Goal: Task Accomplishment & Management: Use online tool/utility

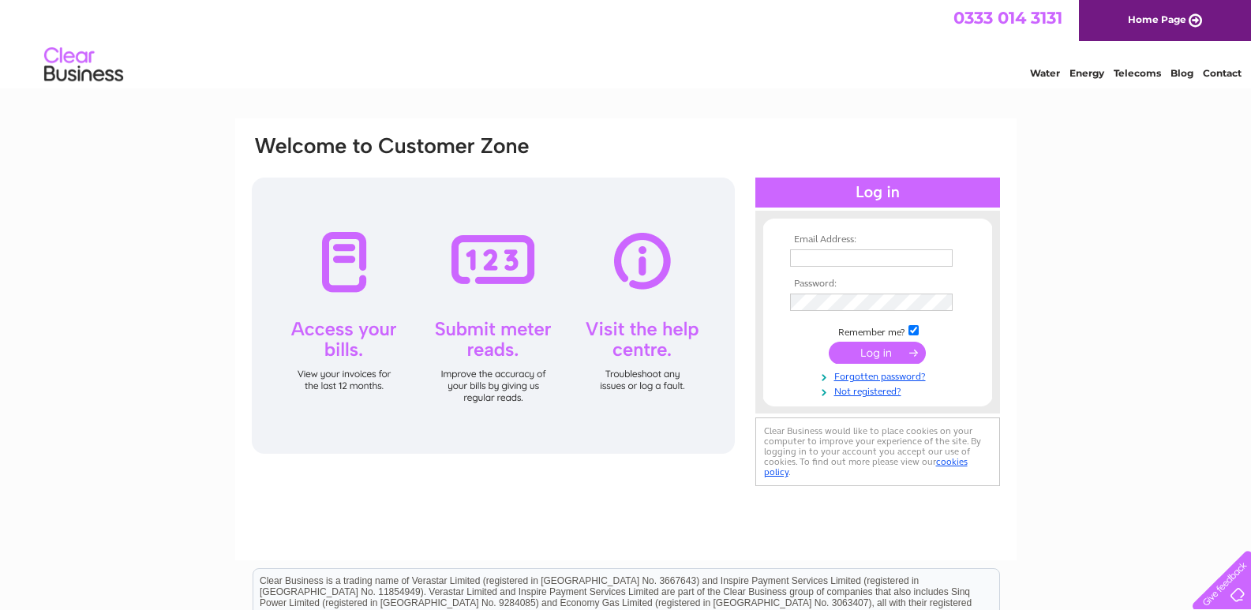
type input "accounts@campbell-gibson.co.uk"
click at [853, 349] on input "submit" at bounding box center [877, 353] width 97 height 22
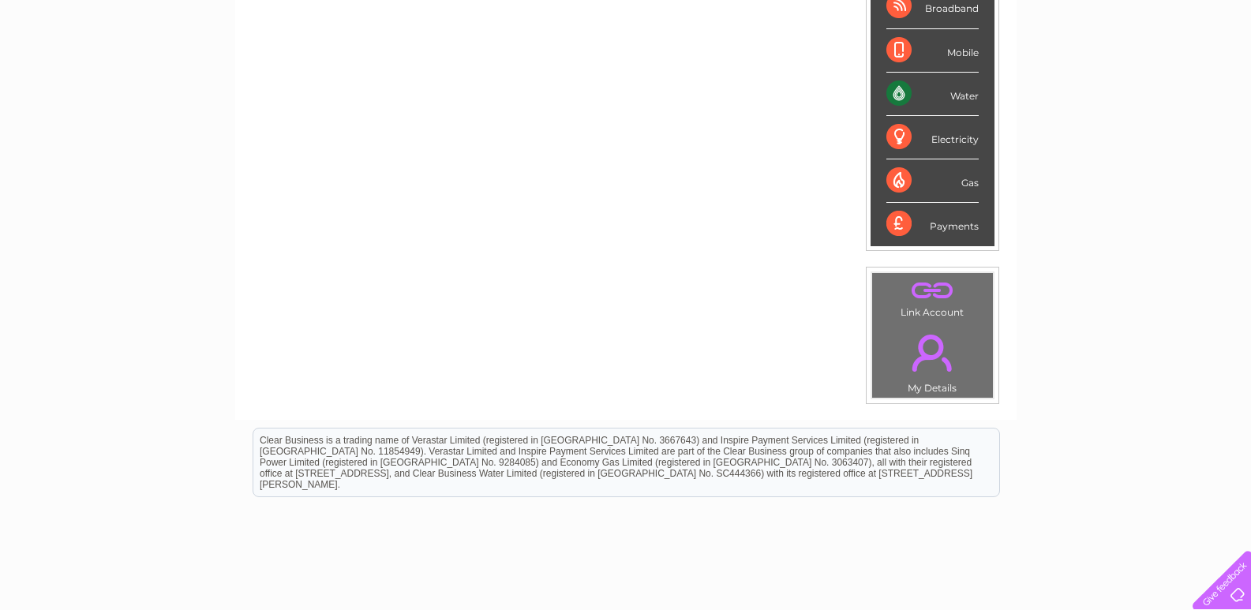
scroll to position [79, 0]
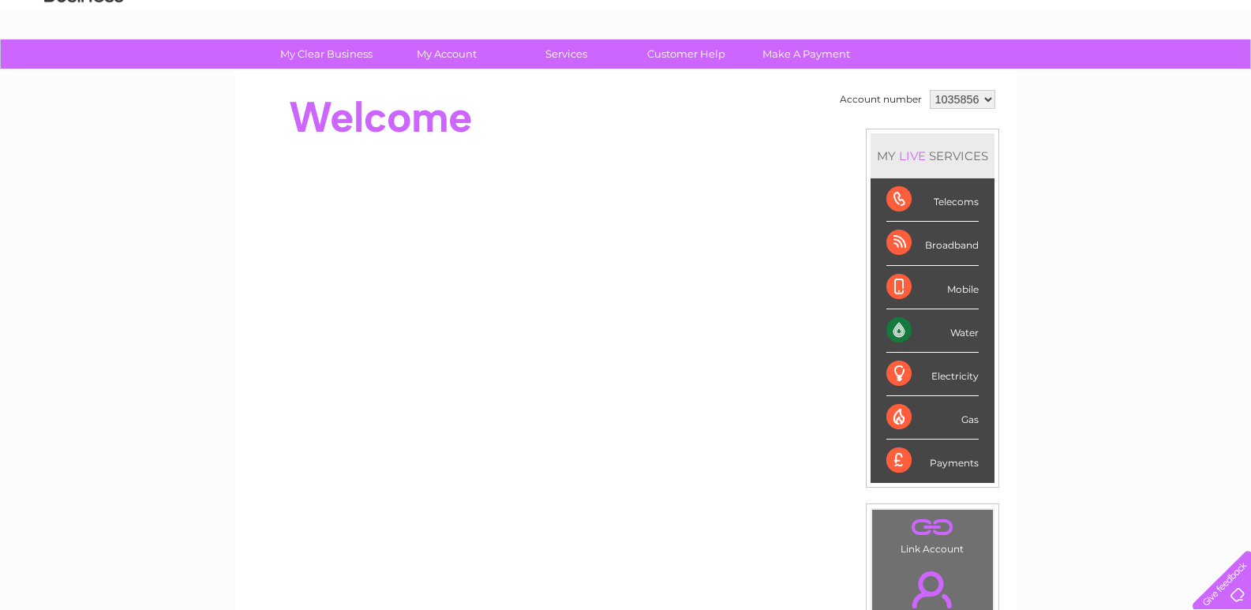
click at [989, 101] on select "1035856 1085914 1144120" at bounding box center [963, 99] width 66 height 19
click at [930, 90] on select "1035856 1085914 1144120" at bounding box center [963, 99] width 66 height 19
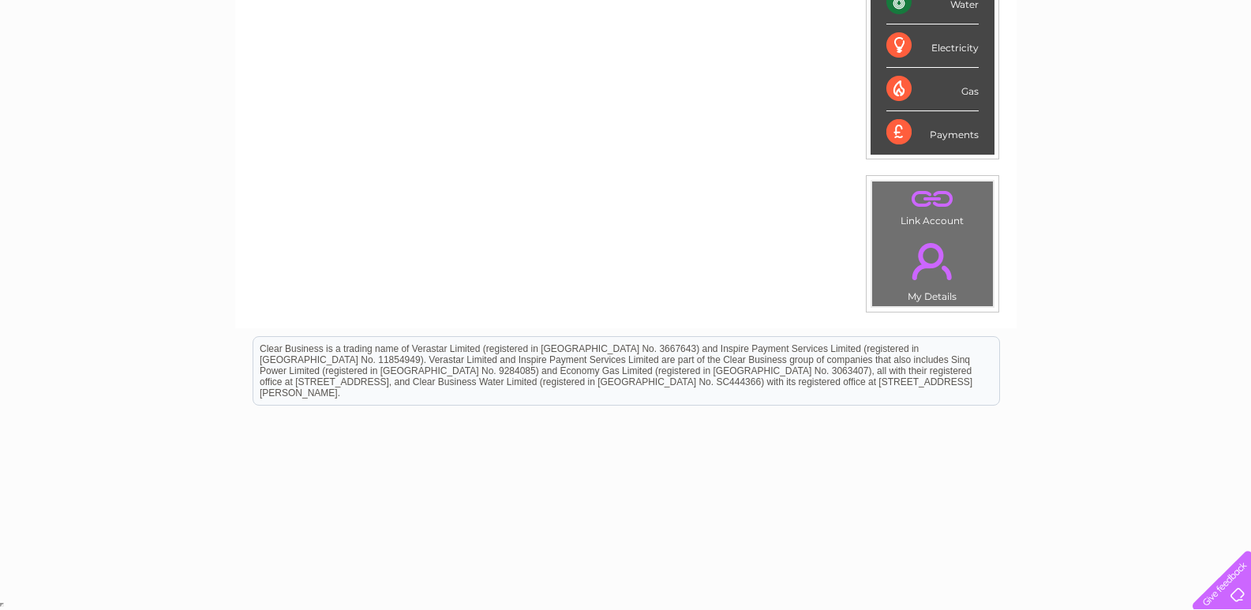
scroll to position [0, 0]
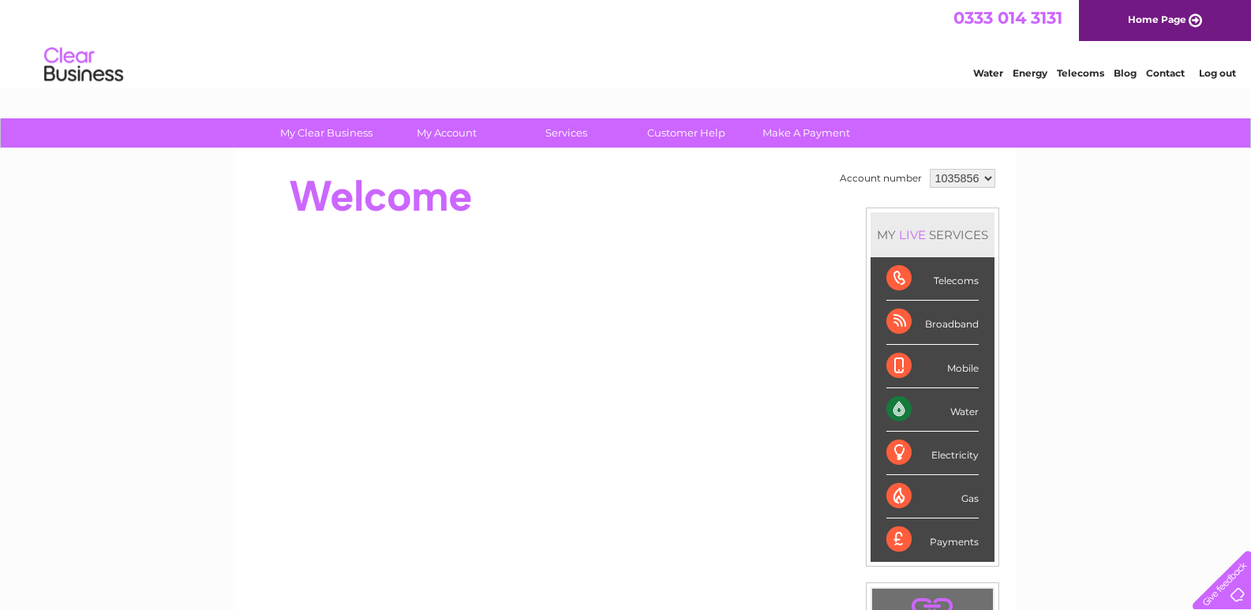
click at [985, 178] on select "1035856 1085914 1144120" at bounding box center [963, 178] width 66 height 19
select select "1085914"
click at [930, 169] on select "1035856 1085914 1144120" at bounding box center [963, 178] width 66 height 19
click at [994, 77] on link "Water" at bounding box center [988, 73] width 30 height 12
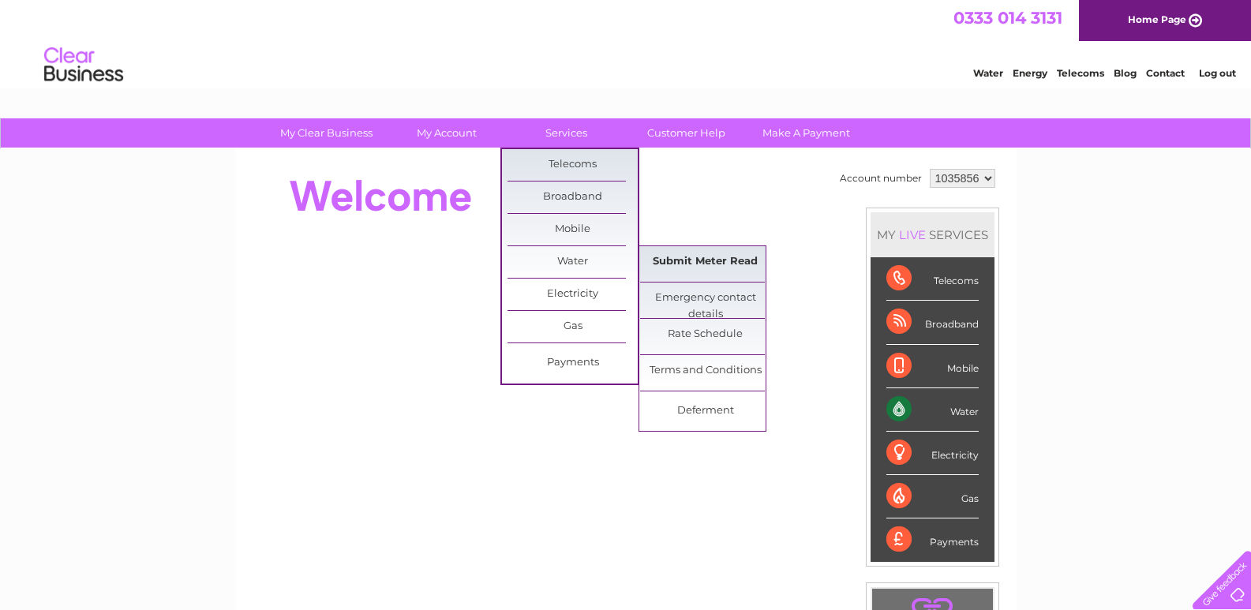
click at [670, 255] on link "Submit Meter Read" at bounding box center [705, 262] width 130 height 32
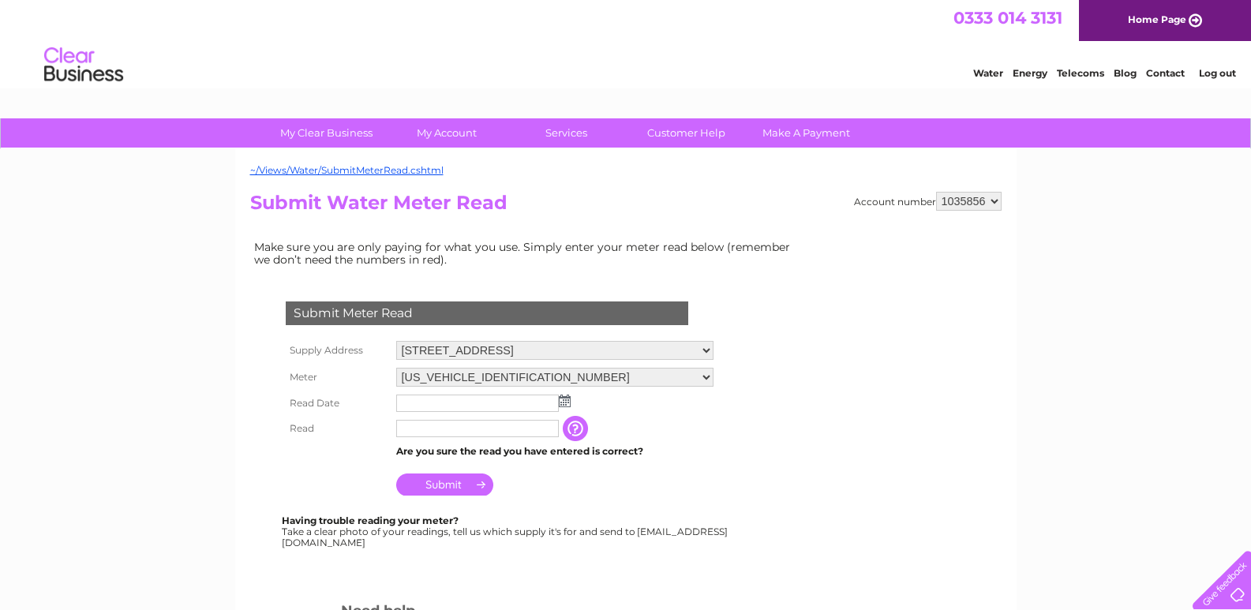
click at [702, 352] on select "4 Bridge Street, Musselburgh, Midlothian, EH21 6AG" at bounding box center [554, 350] width 317 height 19
click at [702, 352] on select "4 Bridge Street, Musselburgh, Midlothian, EH21 6AG" at bounding box center [554, 351] width 317 height 21
click at [977, 202] on select "1035856 1085914 1144120" at bounding box center [969, 201] width 66 height 19
select select "1085914"
click at [936, 192] on select "1035856 1085914 1144120" at bounding box center [969, 201] width 66 height 19
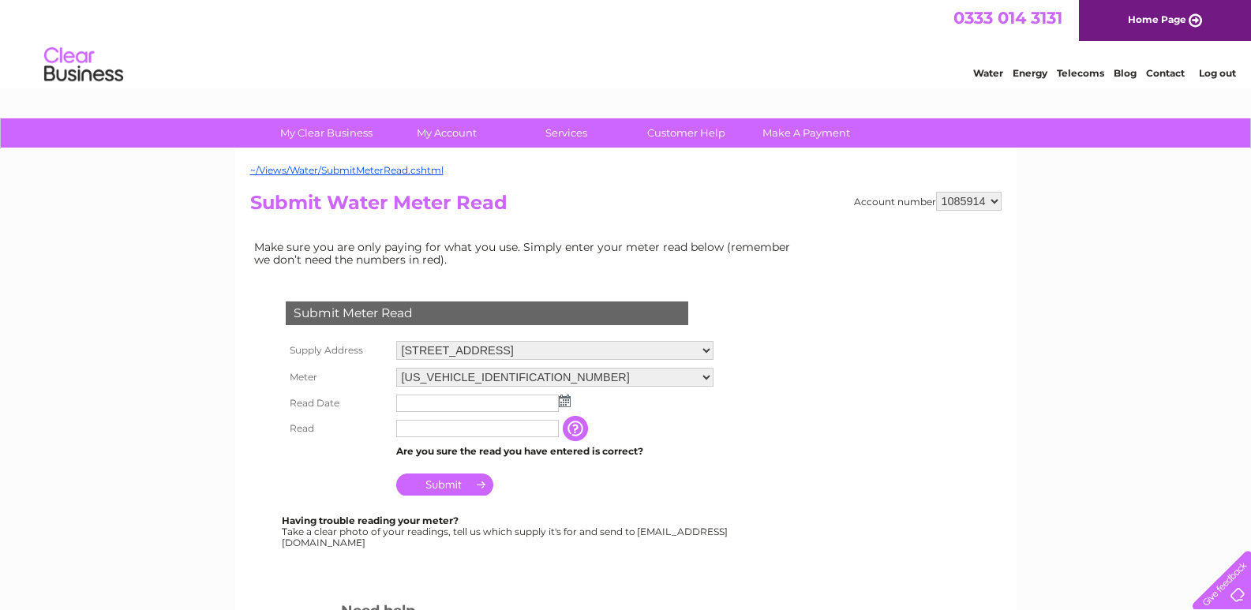
click at [459, 401] on input "text" at bounding box center [477, 403] width 163 height 17
click at [570, 401] on img at bounding box center [565, 401] width 12 height 13
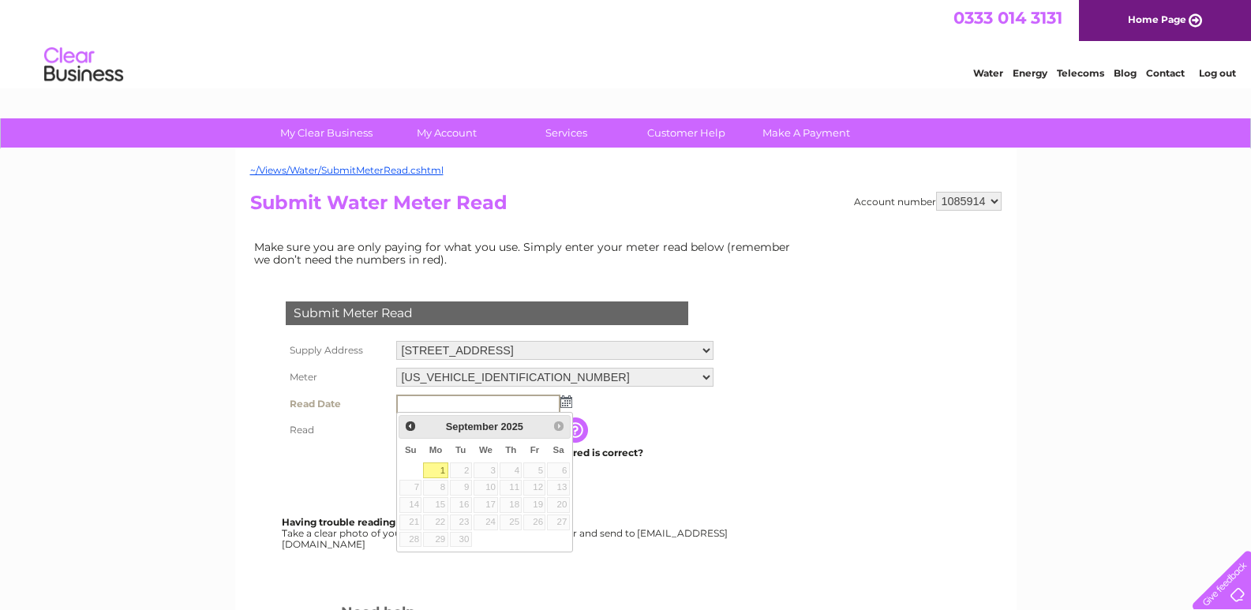
click at [433, 471] on link "1" at bounding box center [435, 471] width 24 height 16
type input "2025/09/01"
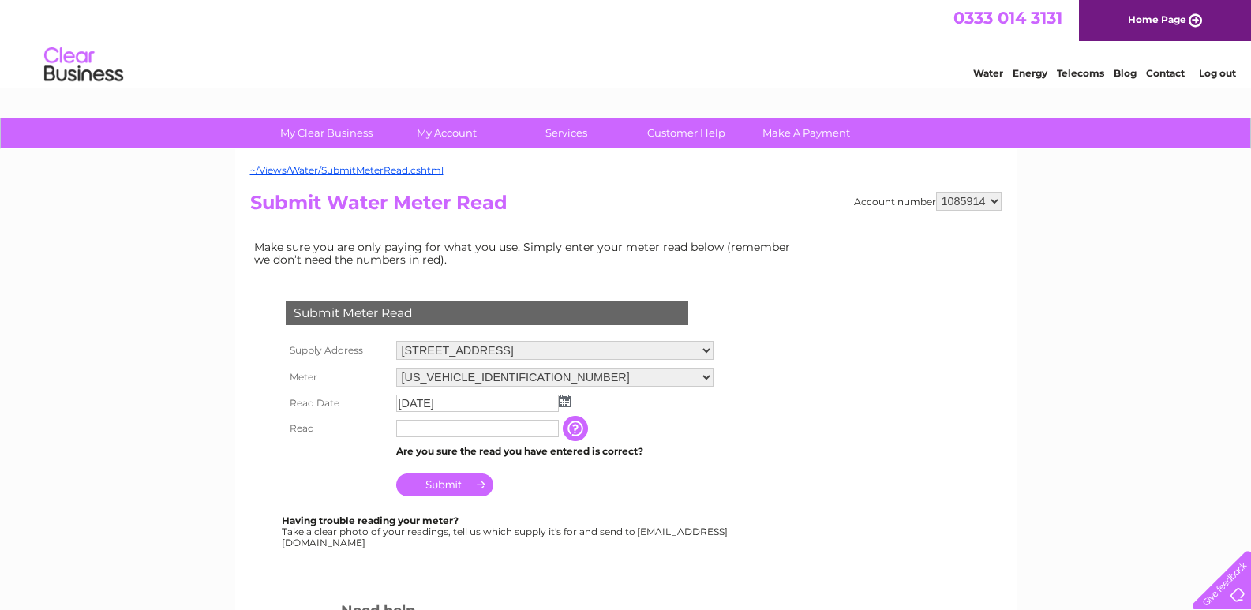
click at [427, 433] on input "text" at bounding box center [477, 428] width 163 height 17
click at [427, 433] on input "text" at bounding box center [478, 429] width 164 height 19
type input "00611"
click at [480, 483] on input "Submit" at bounding box center [444, 486] width 97 height 22
